Goal: Use online tool/utility: Utilize a website feature to perform a specific function

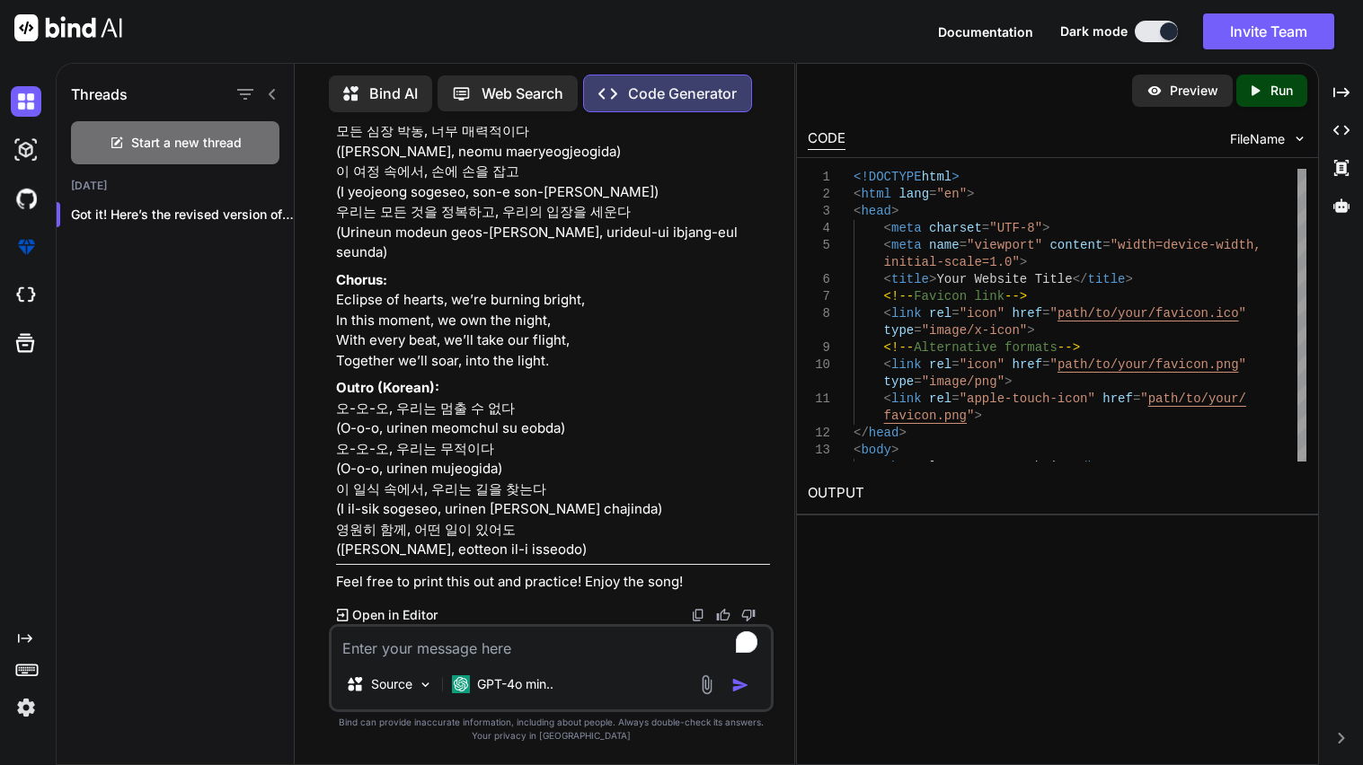
click at [445, 645] on textarea "To enrich screen reader interactions, please activate Accessibility in Grammarl…" at bounding box center [551, 643] width 439 height 32
type textarea "좀"
type textarea "whats the temp how fast is it going and how could i describe it"
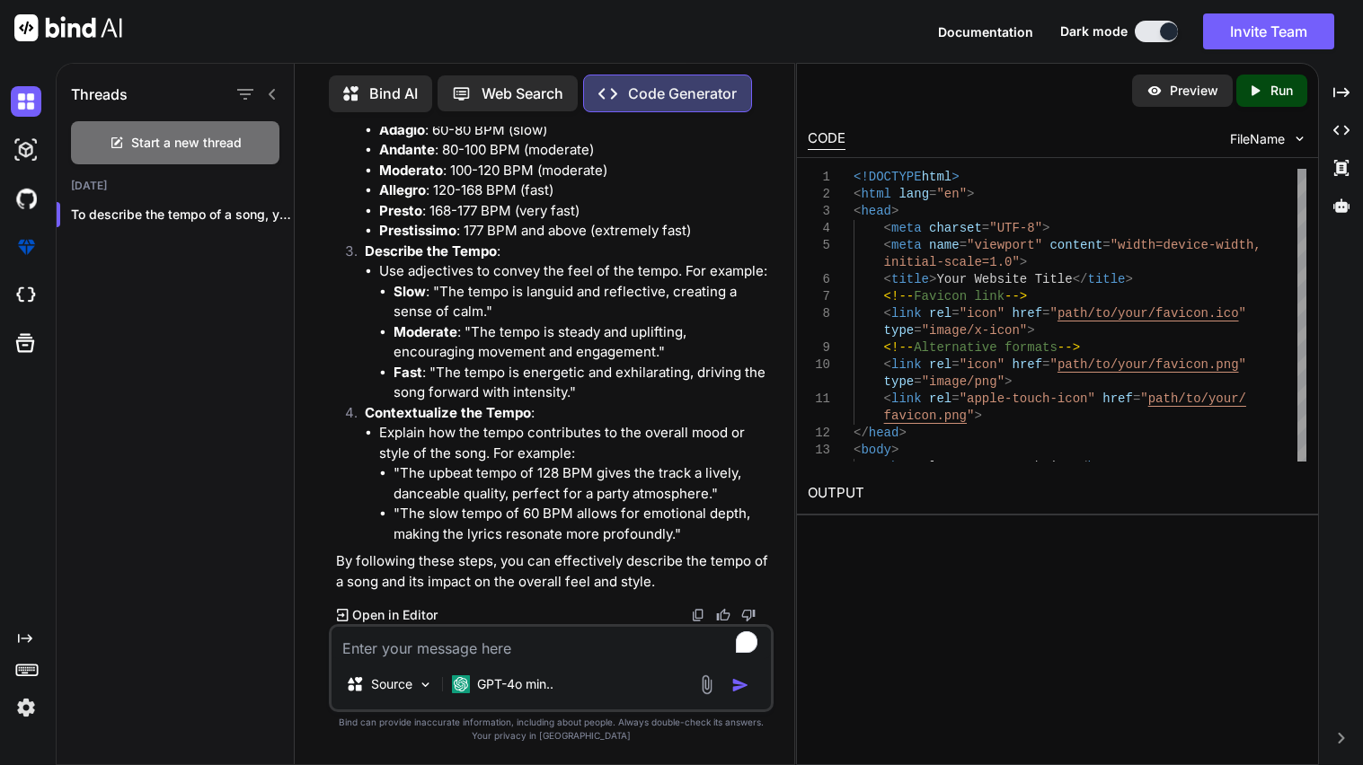
scroll to position [18631, 0]
drag, startPoint x: 380, startPoint y: 493, endPoint x: 567, endPoint y: 493, distance: 186.9
click at [567, 201] on li "Allegro : 120-168 BPM (fast)" at bounding box center [574, 191] width 391 height 21
copy li "Allegro : 120-168 BPM (fast)"
click at [491, 80] on li "Alternatively, you can count the number of beats in 15 seconds and multiply by …" at bounding box center [574, 60] width 391 height 40
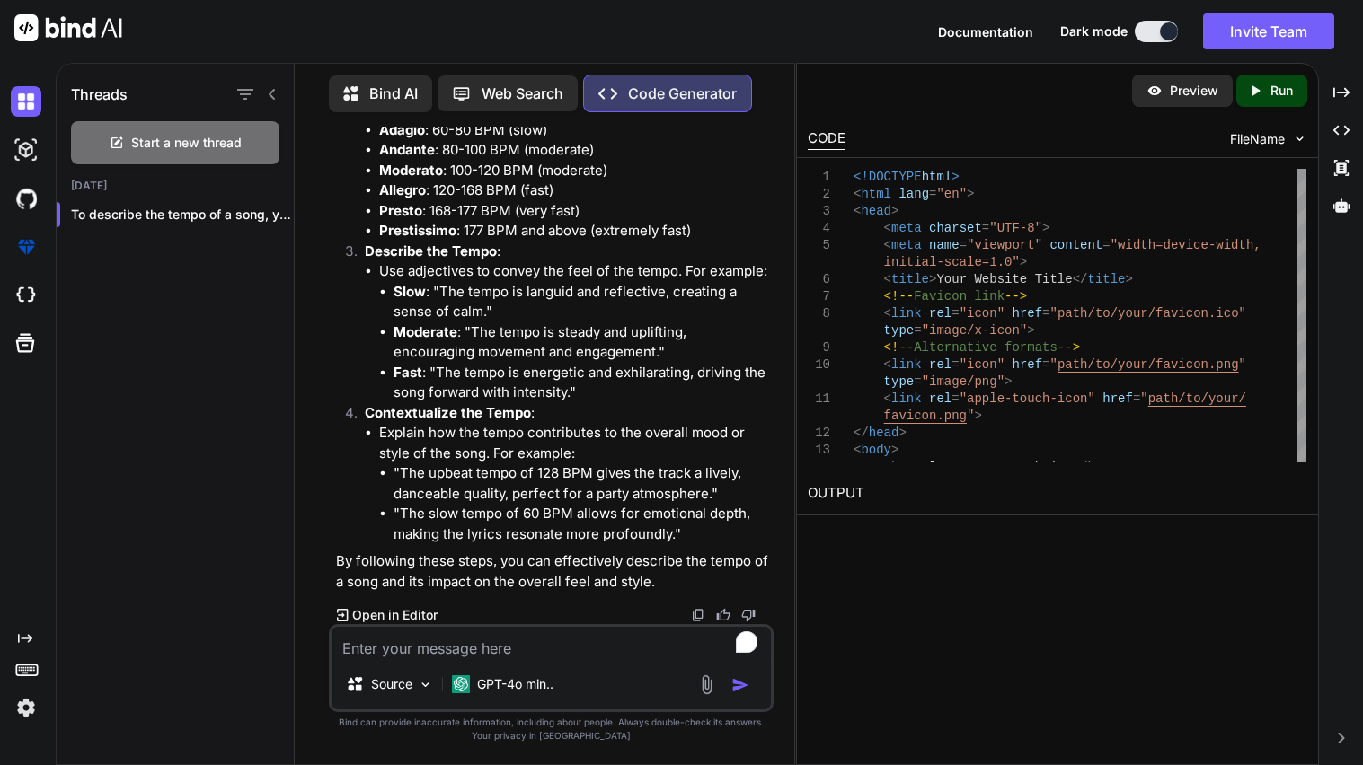
click at [410, 652] on textarea "To enrich screen reader interactions, please activate Accessibility in Grammarl…" at bounding box center [551, 643] width 439 height 32
paste textarea "Allegro: 120-168 BPM (fast)"
drag, startPoint x: 394, startPoint y: 523, endPoint x: 459, endPoint y: 526, distance: 65.7
click at [459, 403] on li "Fast : "The tempo is energetic and exhilarating, driving the song forward with …" at bounding box center [582, 383] width 376 height 40
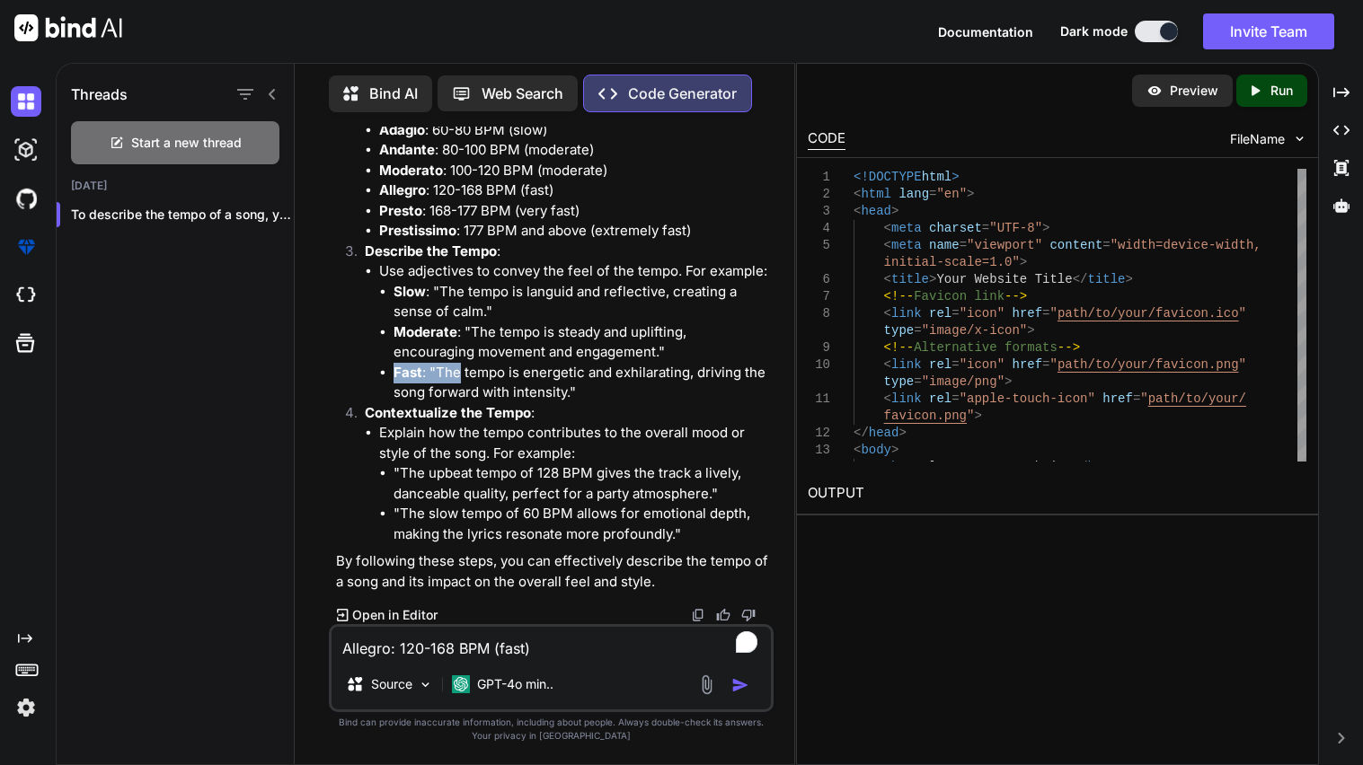
click at [459, 403] on li "Fast : "The tempo is energetic and exhilarating, driving the song forward with …" at bounding box center [582, 383] width 376 height 40
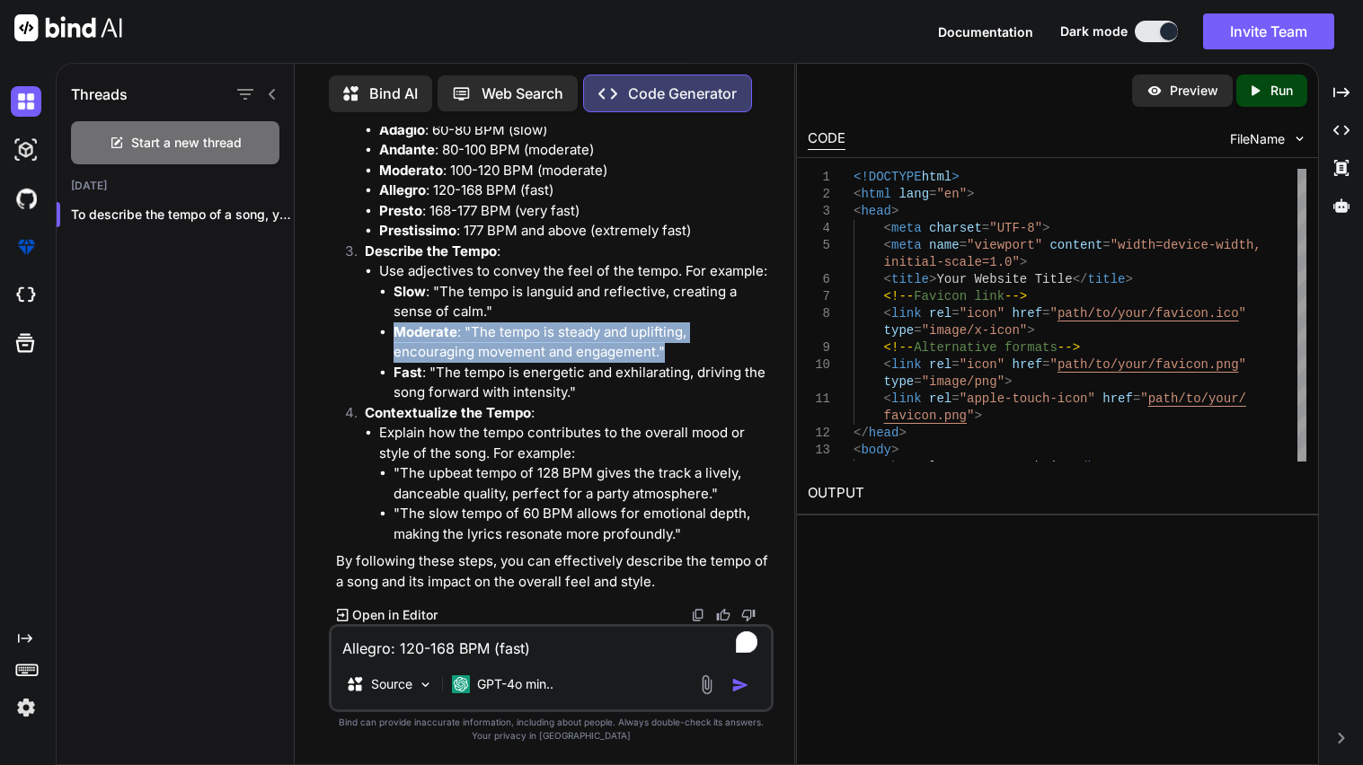
drag, startPoint x: 395, startPoint y: 485, endPoint x: 671, endPoint y: 509, distance: 276.8
click at [671, 363] on li "Moderate : "The tempo is steady and uplifting, encouraging movement and engagem…" at bounding box center [582, 343] width 376 height 40
copy li "Moderate : "The tempo is steady and uplifting, encouraging movement and engagem…"
click at [572, 651] on textarea "Allegro: 120-168 BPM (fast)" at bounding box center [551, 643] width 439 height 32
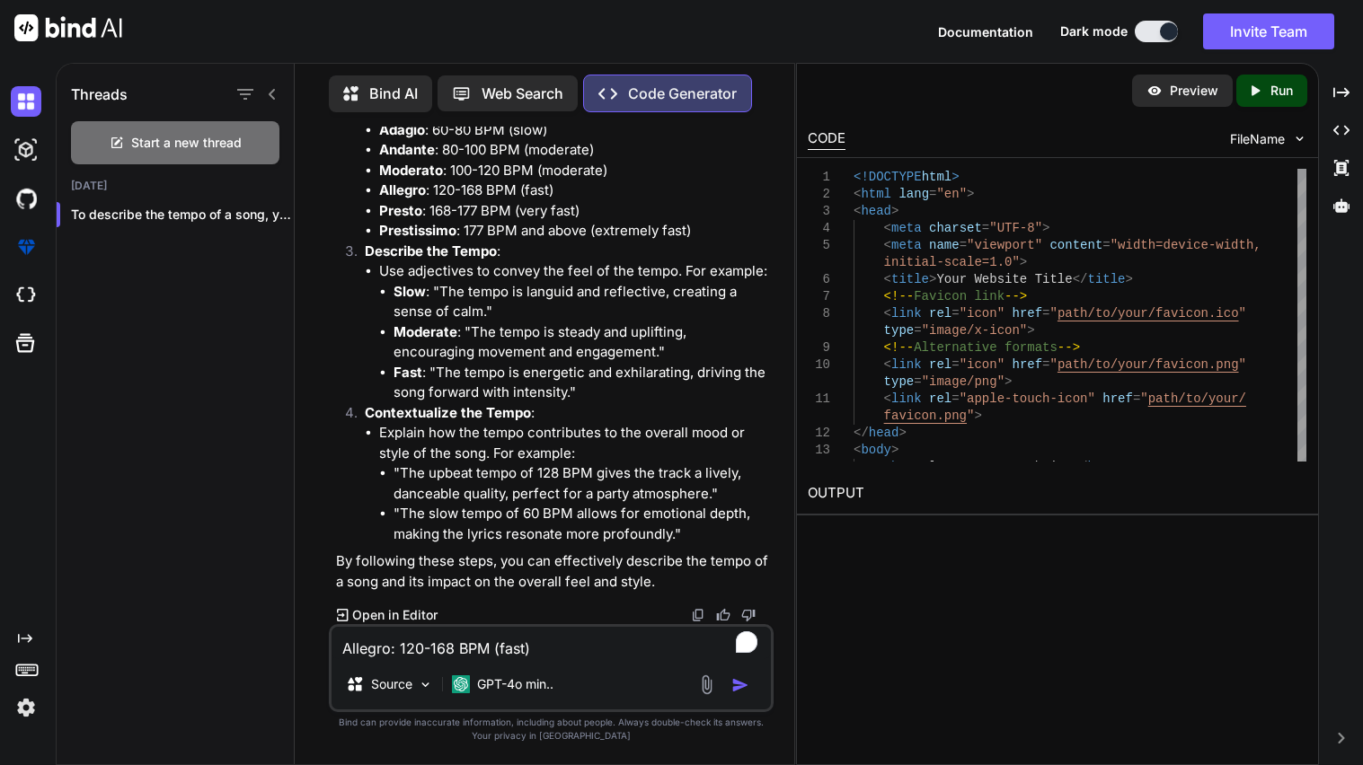
paste textarea "Moderate: "The tempo is steady and uplifting, encouraging movement and engageme…"
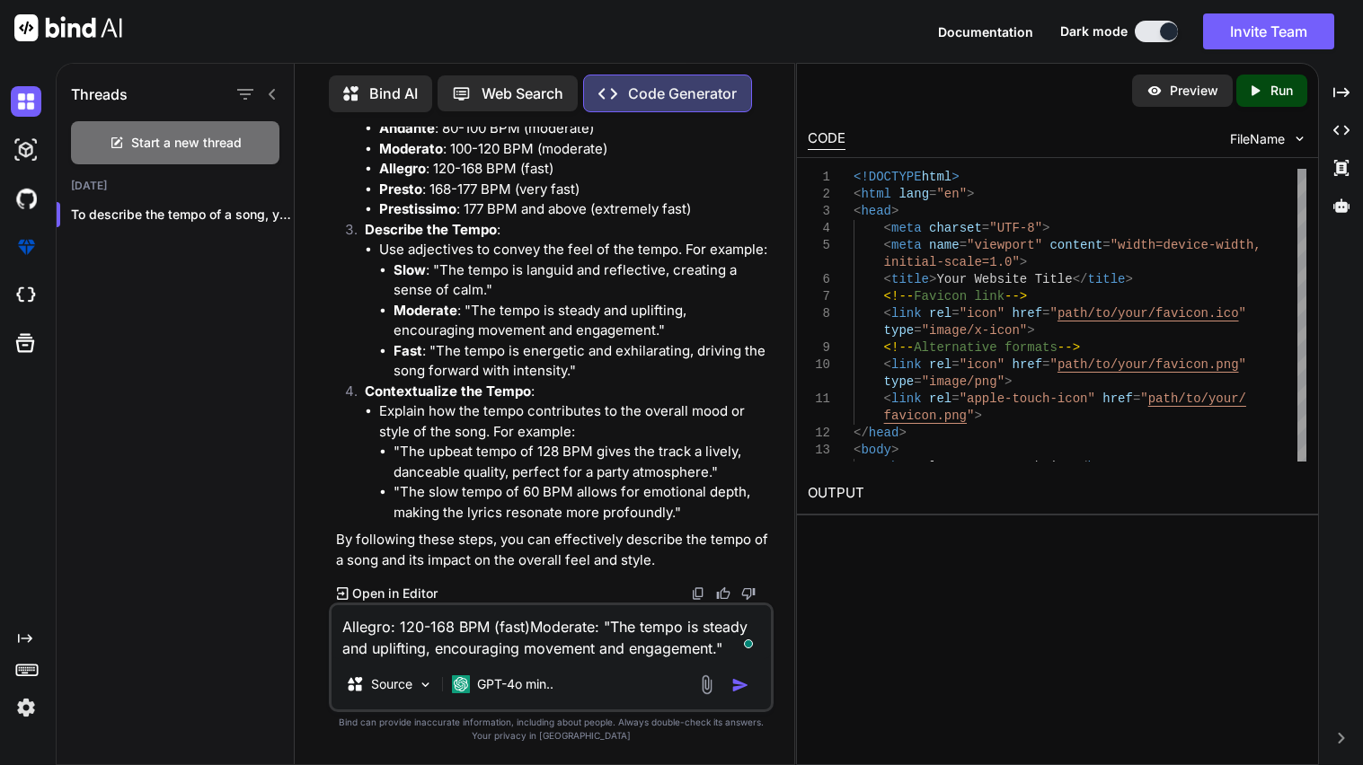
click at [528, 631] on textarea "Allegro: 120-168 BPM (fast)Moderate: "The tempo is steady and uplifting, encour…" at bounding box center [551, 633] width 439 height 54
drag, startPoint x: 380, startPoint y: 466, endPoint x: 620, endPoint y: 457, distance: 240.0
click at [620, 160] on li "Moderato : 100-120 BPM (moderate)" at bounding box center [574, 149] width 391 height 21
copy li "Moderato : 100-120 BPM (moderate)"
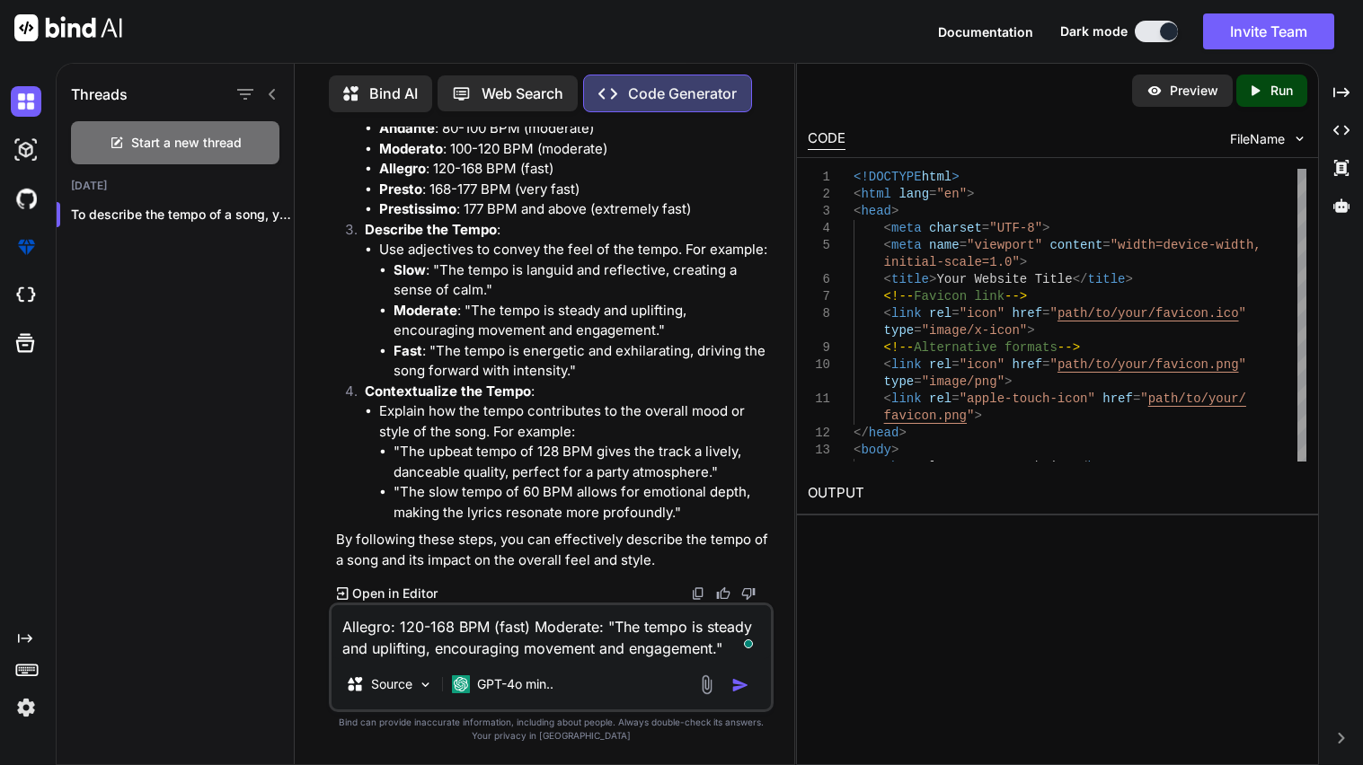
drag, startPoint x: 344, startPoint y: 630, endPoint x: 526, endPoint y: 622, distance: 181.7
click at [526, 622] on textarea "Allegro: 120-168 BPM (fast) Moderate: "The tempo is steady and uplifting, encou…" at bounding box center [551, 633] width 439 height 54
paste textarea "Moderato: 100-120 BPM (moderate"
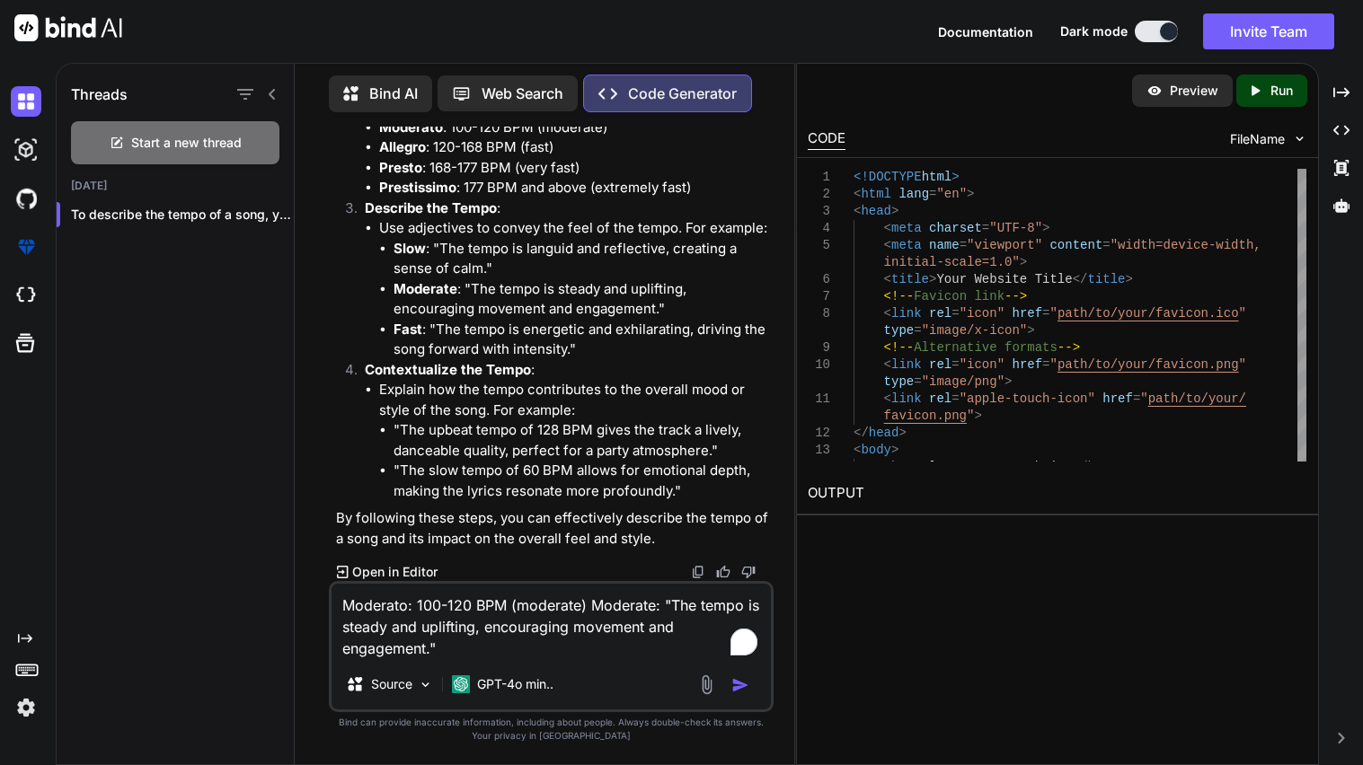
scroll to position [18974, 0]
click at [678, 630] on textarea "Moderato: 100-120 BPM (moderate) Moderate: "The tempo is steady and uplifting, …" at bounding box center [551, 621] width 439 height 75
click at [478, 647] on textarea "Moderato: 100-120 BPM (moderate) Moderate: "The tempo is steady and uplifting, …" at bounding box center [551, 621] width 439 height 75
click at [511, 641] on textarea "Moderato: 100-120 BPM (moderate) Moderate: "The tempo is steady and uplifting, …" at bounding box center [551, 621] width 439 height 75
click at [374, 630] on textarea "Moderato: 100-120 BPM (moderate) Moderate: "The tempo is steady and uplifting, …" at bounding box center [551, 621] width 439 height 75
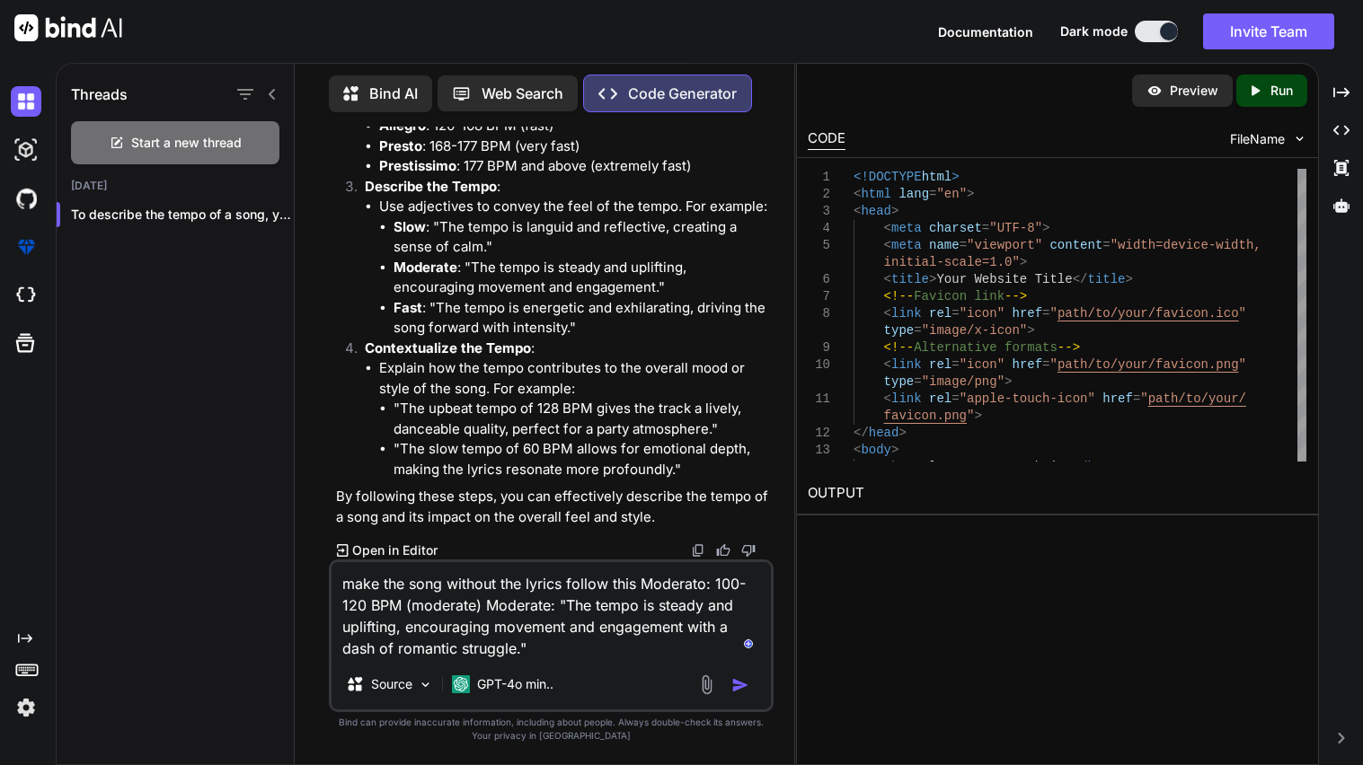
click at [541, 657] on textarea "make the song without the lyrics follow this Moderato: 100-120 BPM (moderate) M…" at bounding box center [551, 610] width 439 height 97
click at [408, 582] on textarea "make the song without the lyrics follow this Moderato: 100-120 BPM (moderate) M…" at bounding box center [551, 610] width 439 height 97
drag, startPoint x: 550, startPoint y: 585, endPoint x: 666, endPoint y: 580, distance: 116.0
click at [666, 580] on textarea "make the sheet music in piano without the lyrics follow this Moderato: 100-120 …" at bounding box center [551, 610] width 439 height 97
click at [612, 583] on textarea "make the sheet music in piano by follow this Moderato: 100-120 BPM (moderate) M…" at bounding box center [551, 610] width 439 height 97
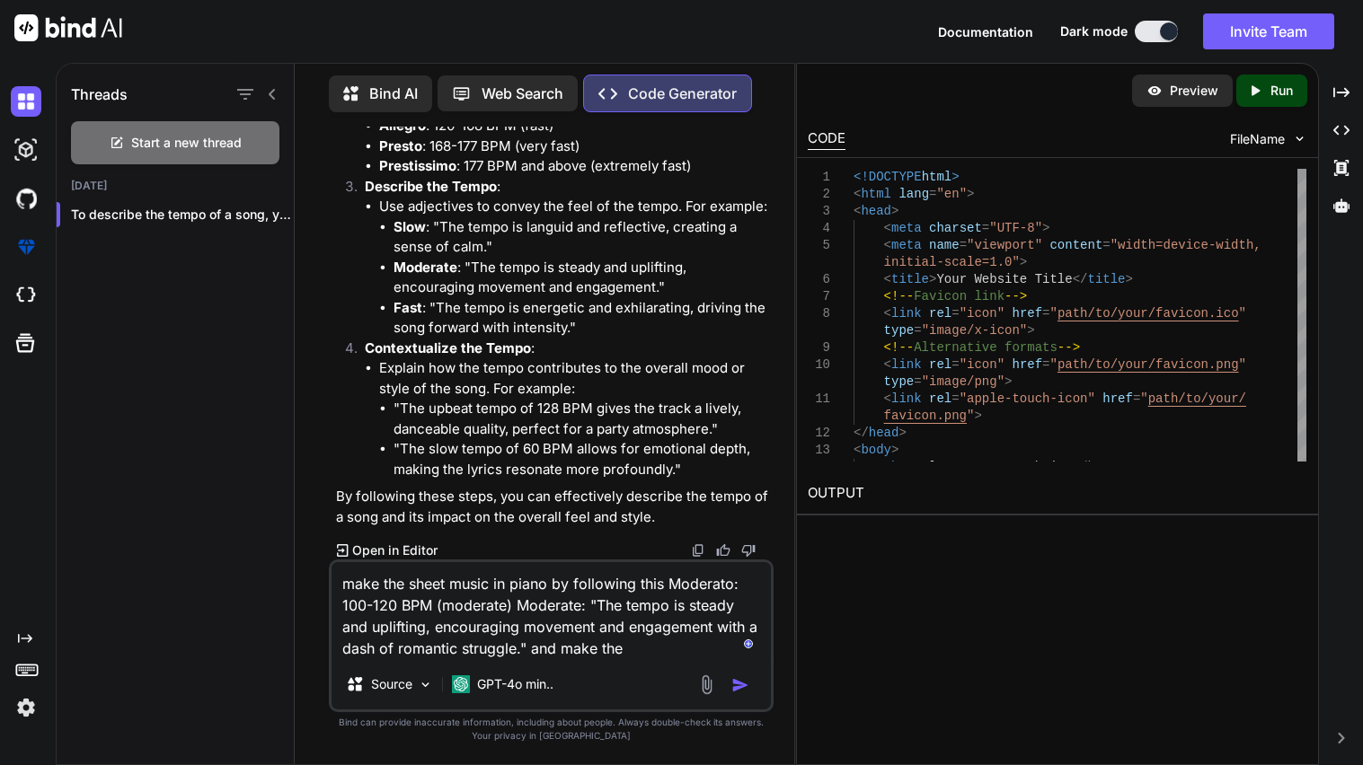
click at [642, 653] on textarea "make the sheet music in piano by following this Moderato: 100-120 BPM (moderate…" at bounding box center [551, 610] width 439 height 97
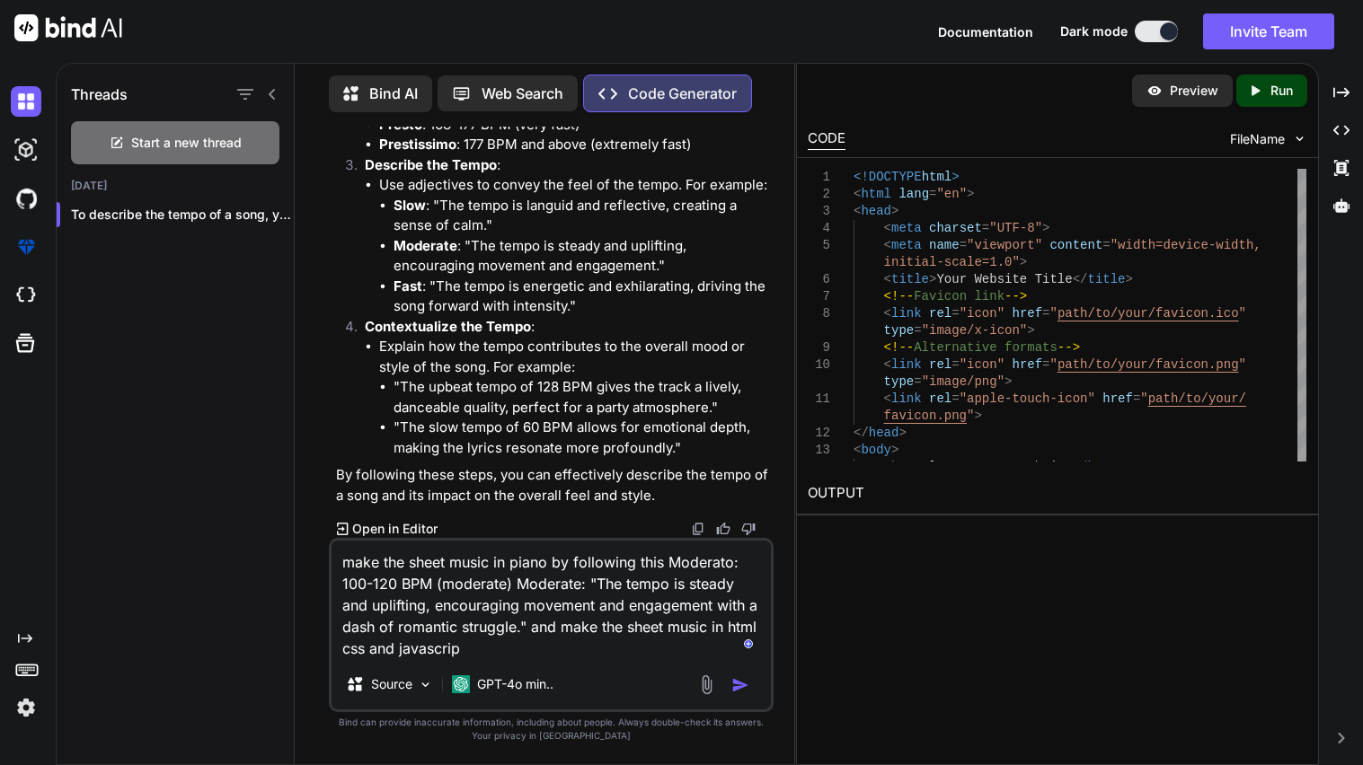
type textarea "make the sheet music in piano by following this Moderato: 100-120 BPM (moderate…"
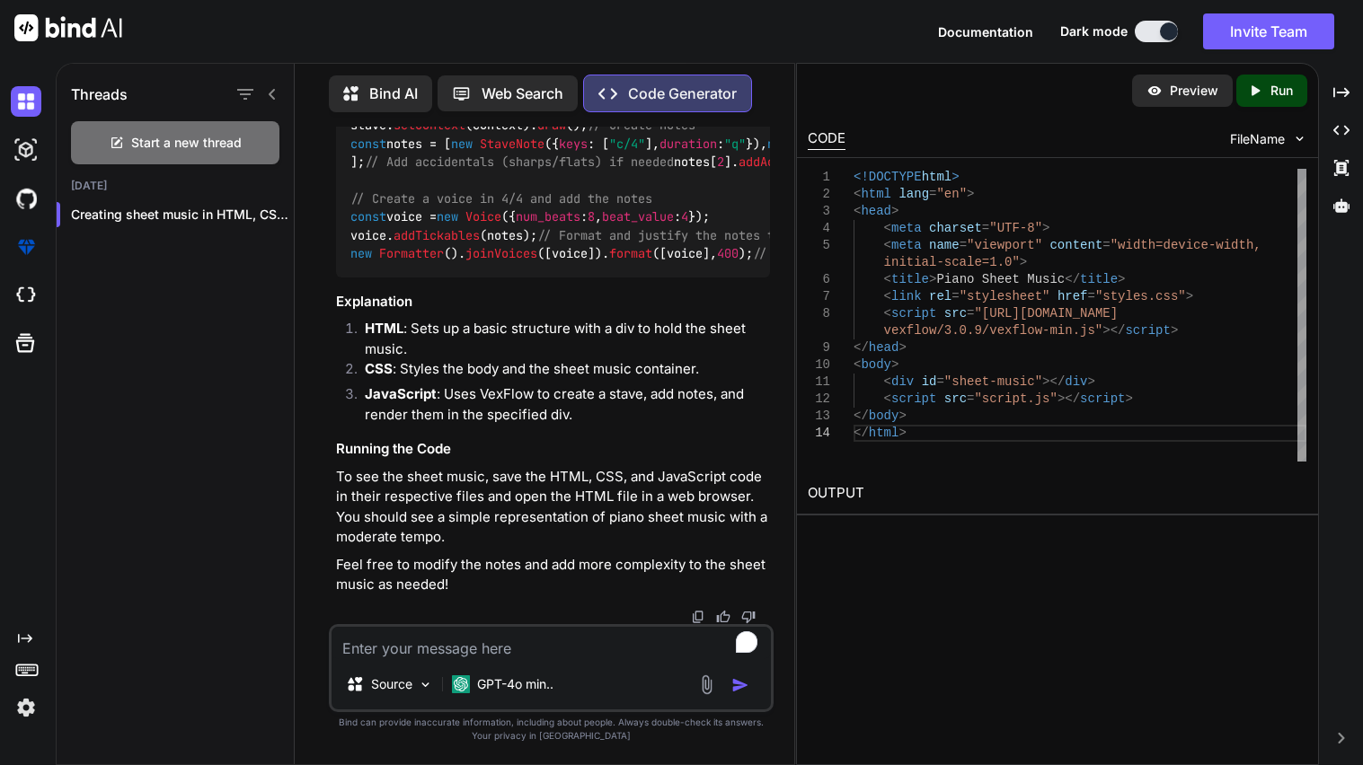
scroll to position [21349, 0]
click at [514, 646] on textarea "To enrich screen reader interactions, please activate Accessibility in Grammarl…" at bounding box center [551, 643] width 439 height 32
type textarea "put it all together in html"
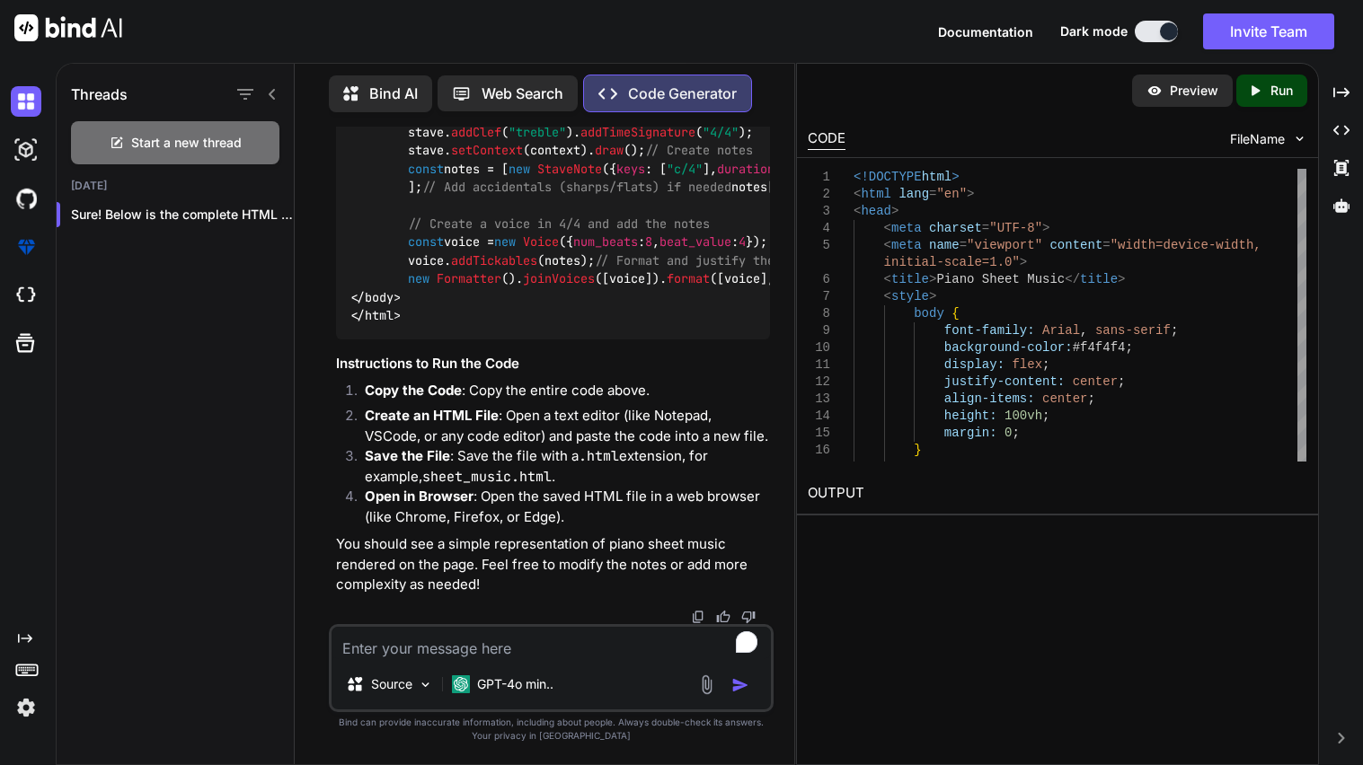
scroll to position [21843, 0]
click at [502, 649] on textarea "To enrich screen reader interactions, please activate Accessibility in Grammarl…" at bounding box center [551, 643] width 439 height 32
type textarea "make it be"
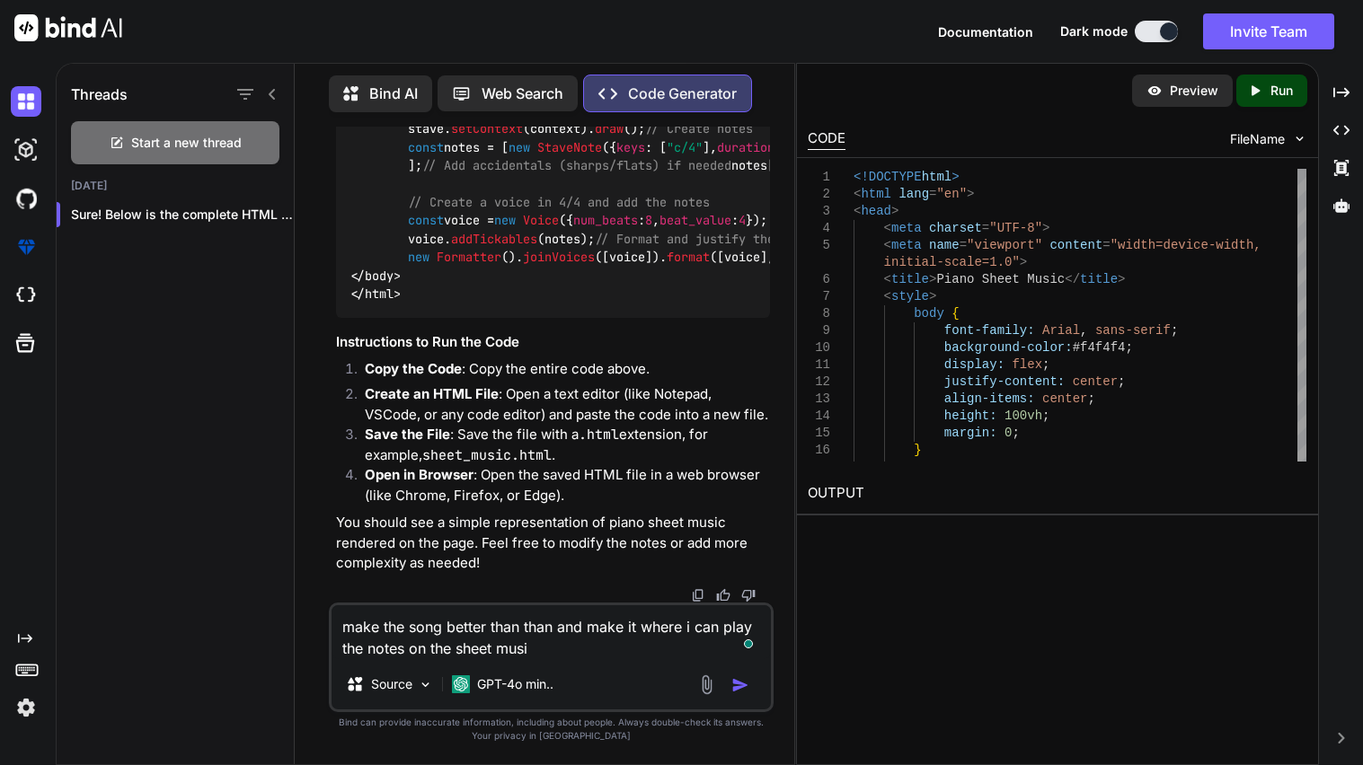
type textarea "make the song better than than and make it where i can play the notes on the sh…"
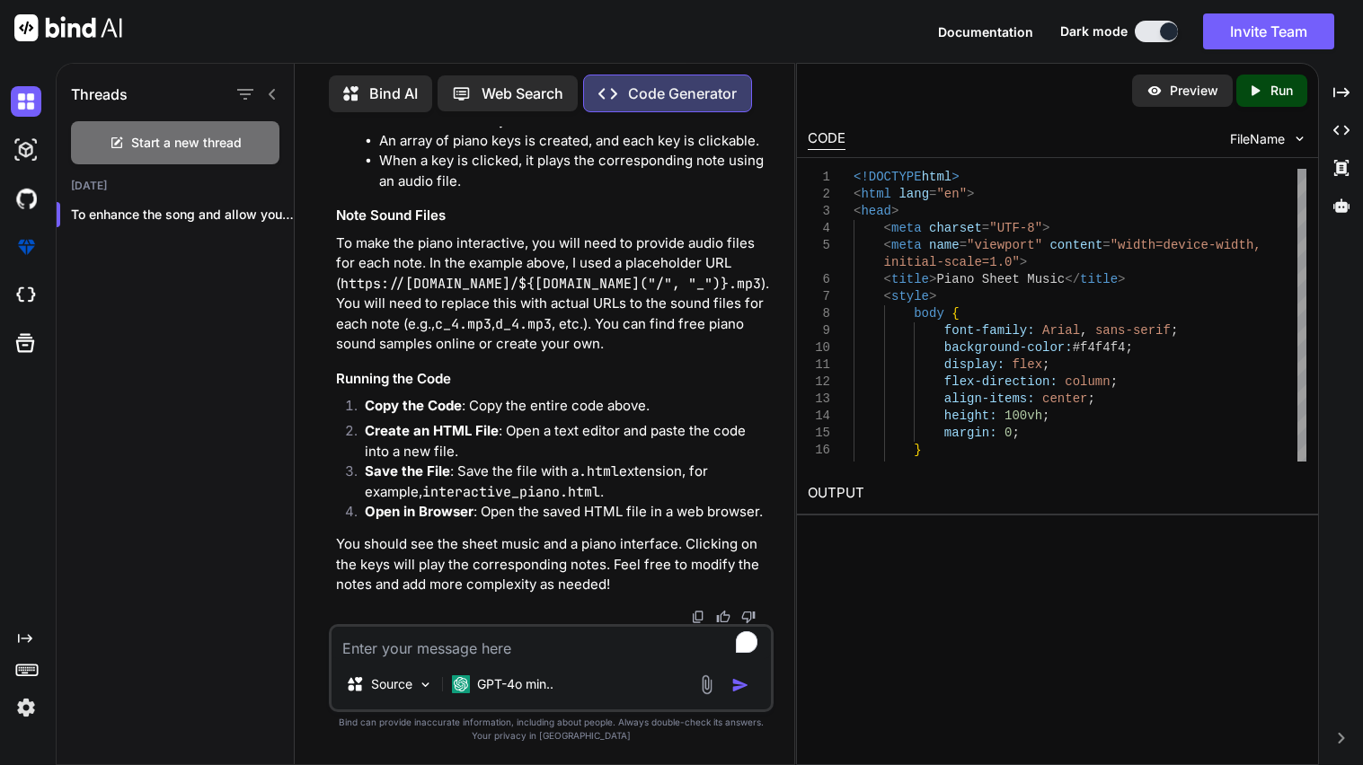
scroll to position [23844, 0]
click at [483, 647] on textarea "To enrich screen reader interactions, please activate Accessibility in Grammarl…" at bounding box center [551, 643] width 439 height 32
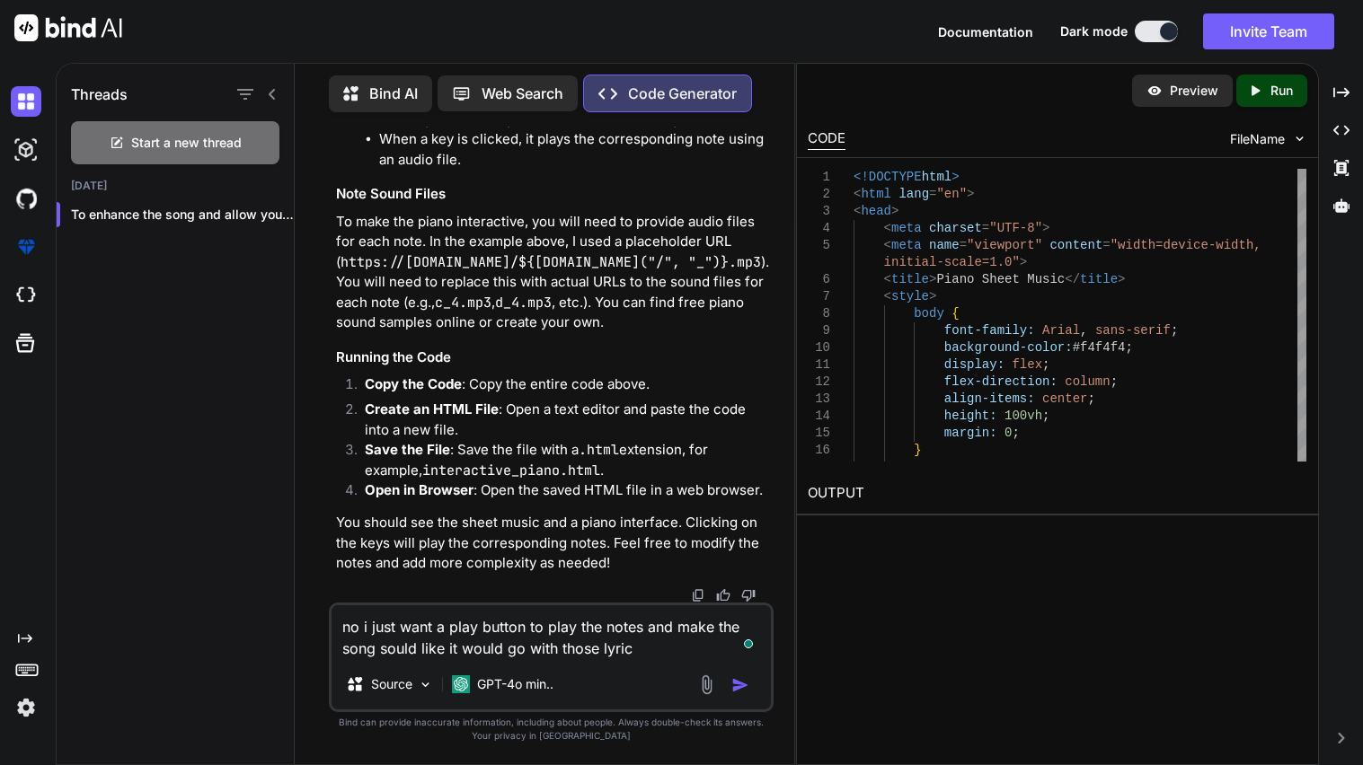
type textarea "no i just want a play button to play the notes and make the song sould like it …"
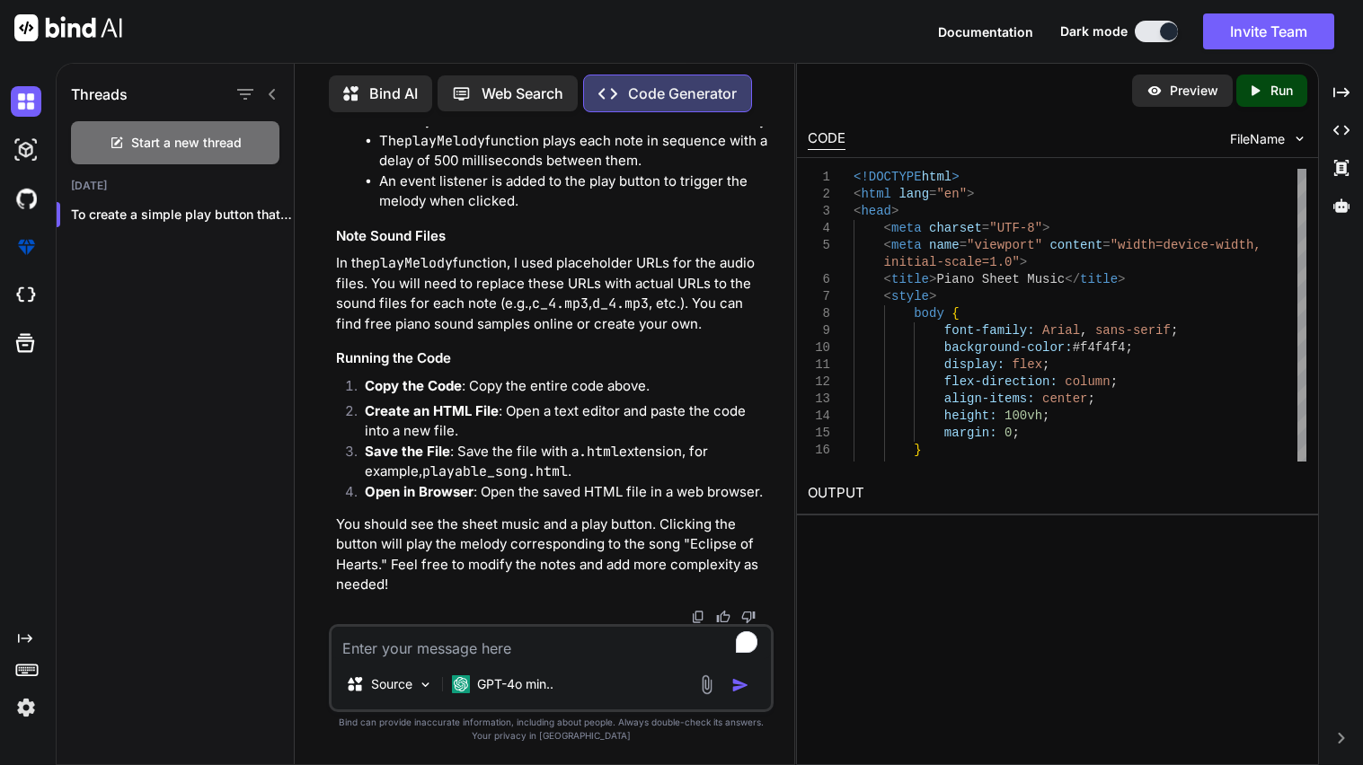
scroll to position [27309, 0]
click at [492, 633] on textarea "To enrich screen reader interactions, please activate Accessibility in Grammarl…" at bounding box center [551, 643] width 439 height 32
type textarea "i dont hear the song fix that\"
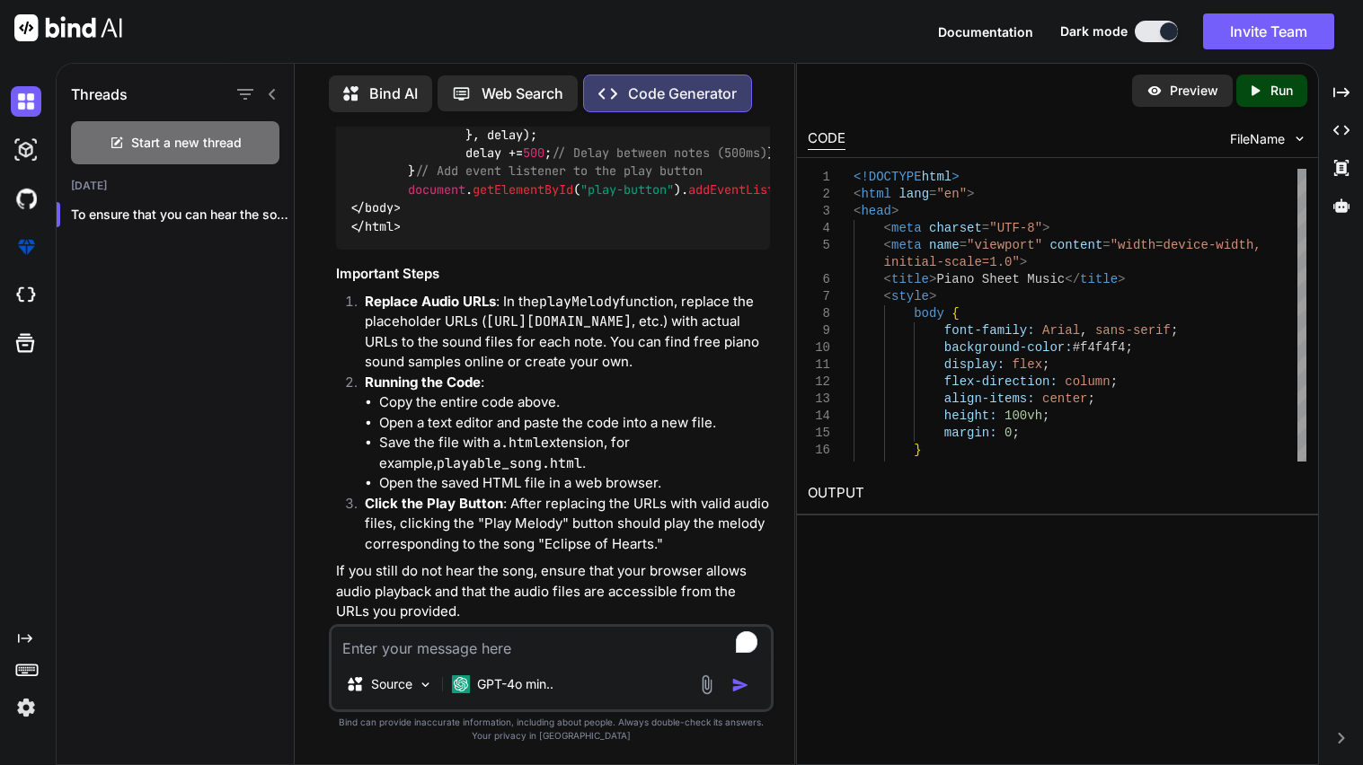
scroll to position [19198, 0]
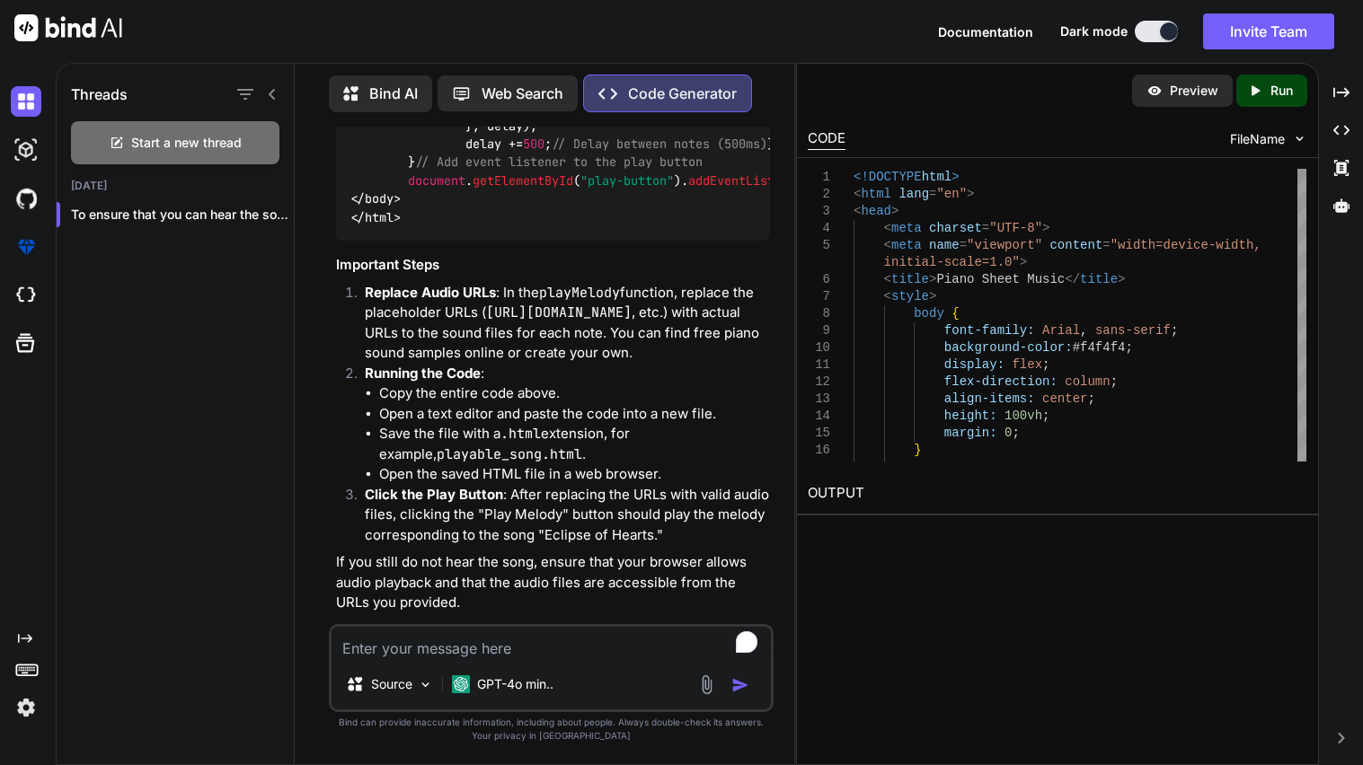
drag, startPoint x: 641, startPoint y: 411, endPoint x: 399, endPoint y: 472, distance: 250.1
copy p "Moderato: 100-120 BPM (moderate) Moderate: "The tempo is steady and uplifting, …"
